Goal: Navigation & Orientation: Find specific page/section

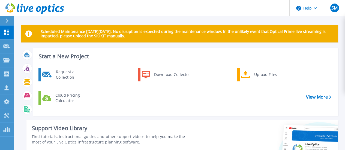
scroll to position [123, 0]
click at [21, 33] on p "Dashboard" at bounding box center [24, 33] width 20 height 14
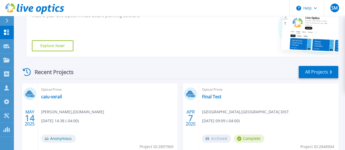
scroll to position [127, 0]
